Goal: Task Accomplishment & Management: Manage account settings

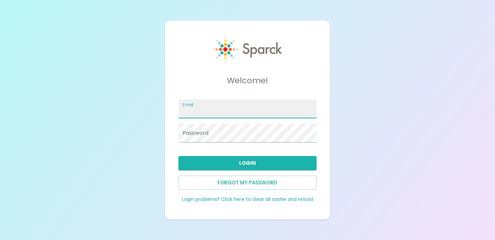
click at [272, 115] on input "Email" at bounding box center [247, 108] width 138 height 19
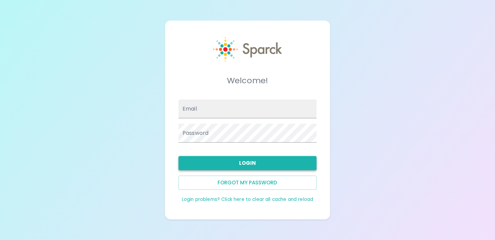
type input "[EMAIL_ADDRESS][DOMAIN_NAME]"
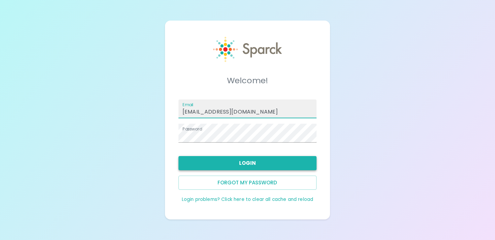
click at [261, 164] on button "Login" at bounding box center [247, 163] width 138 height 14
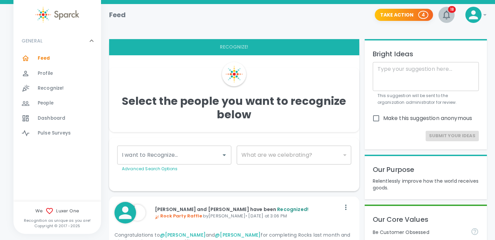
click at [452, 14] on button "18" at bounding box center [446, 15] width 16 height 16
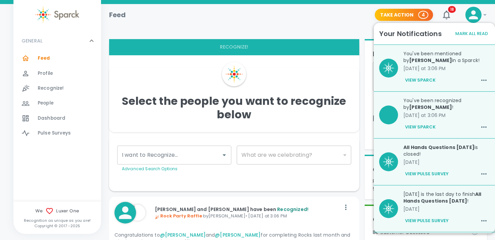
click at [441, 63] on b "[PERSON_NAME]" at bounding box center [430, 60] width 43 height 7
click at [431, 78] on button "View Sparck" at bounding box center [420, 79] width 34 height 11
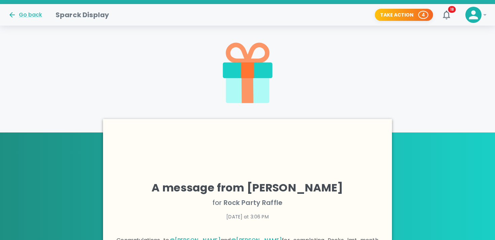
scroll to position [136, 0]
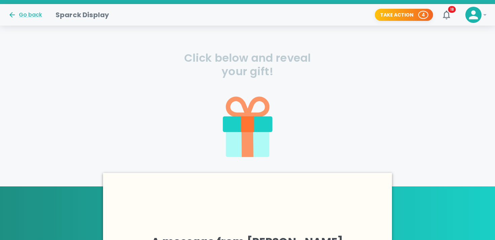
click at [258, 140] on icon at bounding box center [247, 143] width 43 height 27
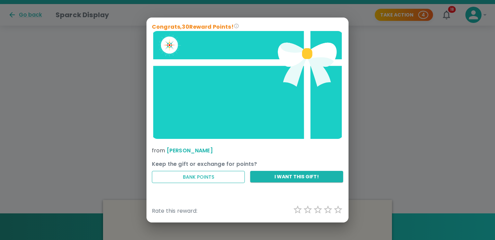
click at [224, 177] on button "Bank Points" at bounding box center [198, 177] width 93 height 12
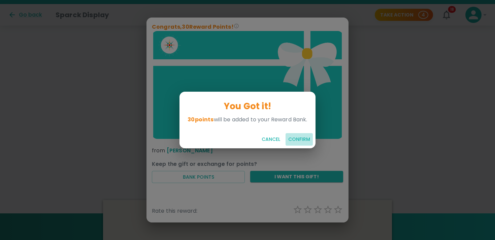
click at [299, 143] on button "Confirm" at bounding box center [298, 139] width 27 height 12
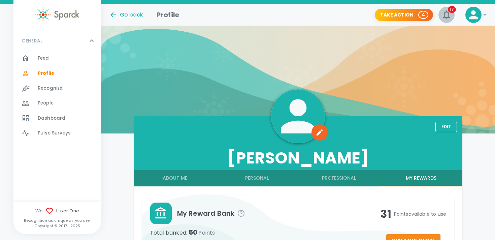
click at [444, 12] on icon "button" at bounding box center [445, 14] width 7 height 9
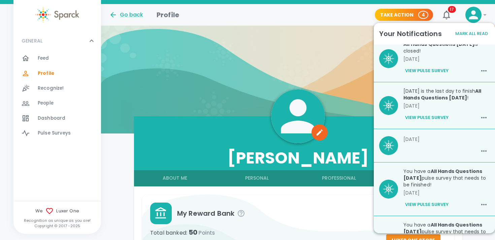
scroll to position [102, 0]
click at [114, 167] on div "Edit [PERSON_NAME] About Me Personal Professional My Rewards My Reward Bank Tot…" at bounding box center [298, 217] width 394 height 202
click at [50, 69] on span "Profile 0" at bounding box center [46, 73] width 16 height 9
